Goal: Transaction & Acquisition: Purchase product/service

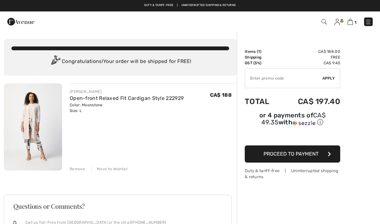
click at [78, 171] on div "Remove" at bounding box center [78, 169] width 16 height 6
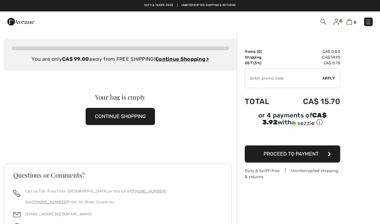
click at [369, 23] on img at bounding box center [368, 22] width 6 height 6
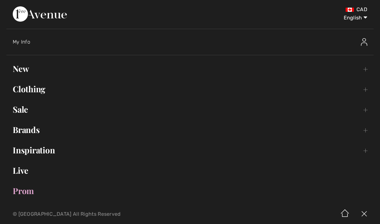
click at [21, 170] on link "Live" at bounding box center [189, 171] width 367 height 14
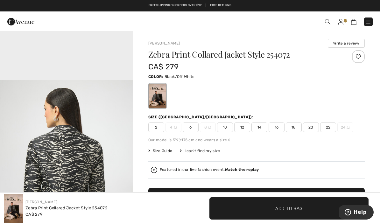
scroll to position [534, 0]
